Goal: Task Accomplishment & Management: Use online tool/utility

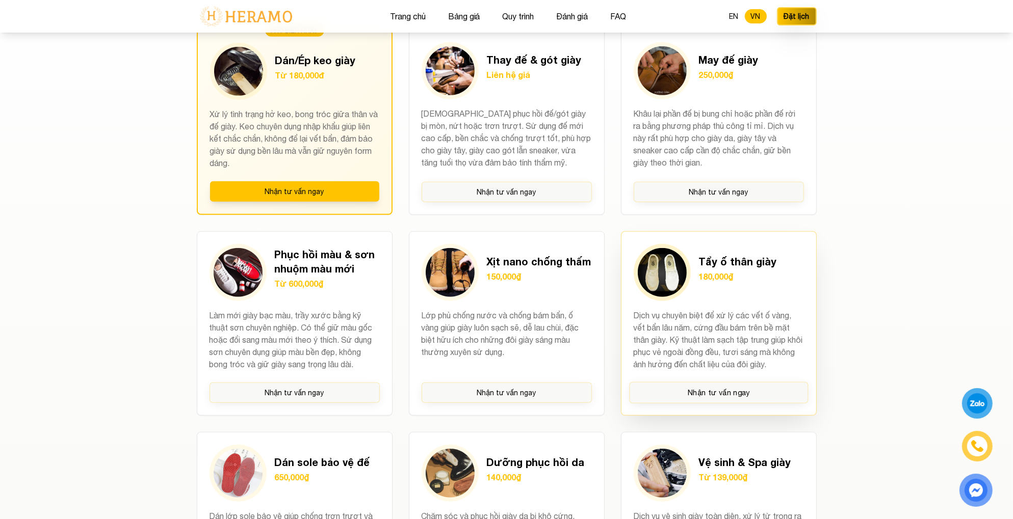
scroll to position [934, 0]
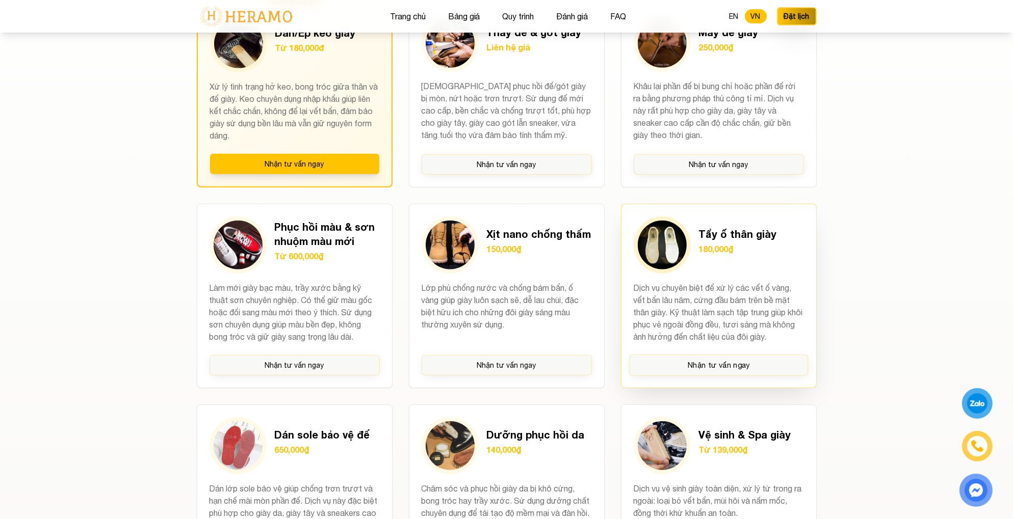
click at [707, 313] on p "Dịch vụ chuyên biệt để xử lý các vết ố vàng, vết bẩn lâu năm, cứng đầu bám trên…" at bounding box center [718, 312] width 170 height 61
click at [703, 360] on button "Nhận tư vấn ngay" at bounding box center [718, 365] width 179 height 21
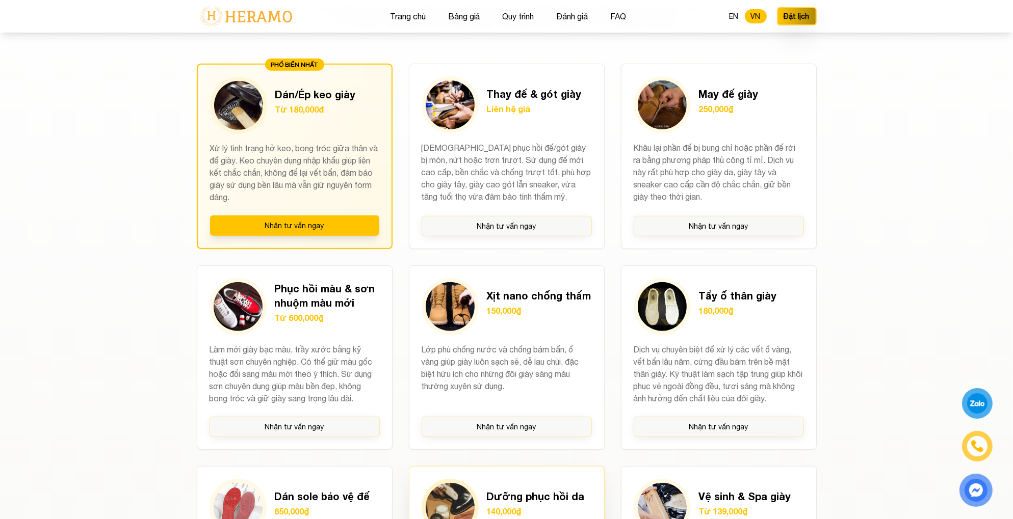
scroll to position [849, 0]
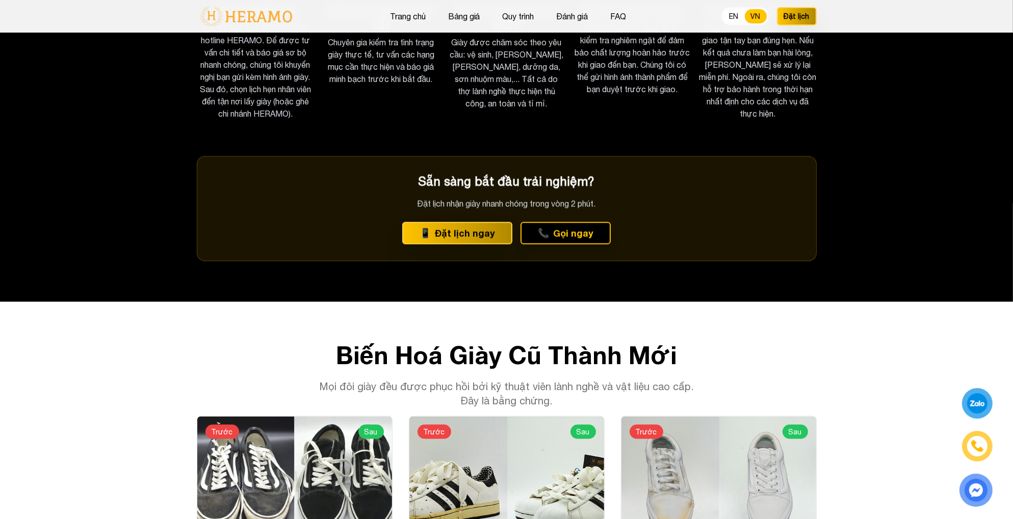
scroll to position [1444, 0]
